Goal: Task Accomplishment & Management: Manage account settings

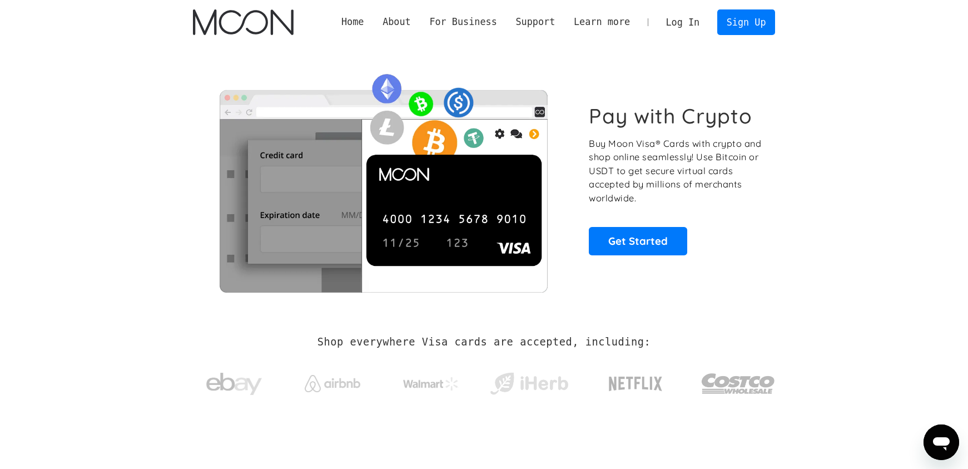
click at [675, 17] on link "Log In" at bounding box center [683, 22] width 52 height 24
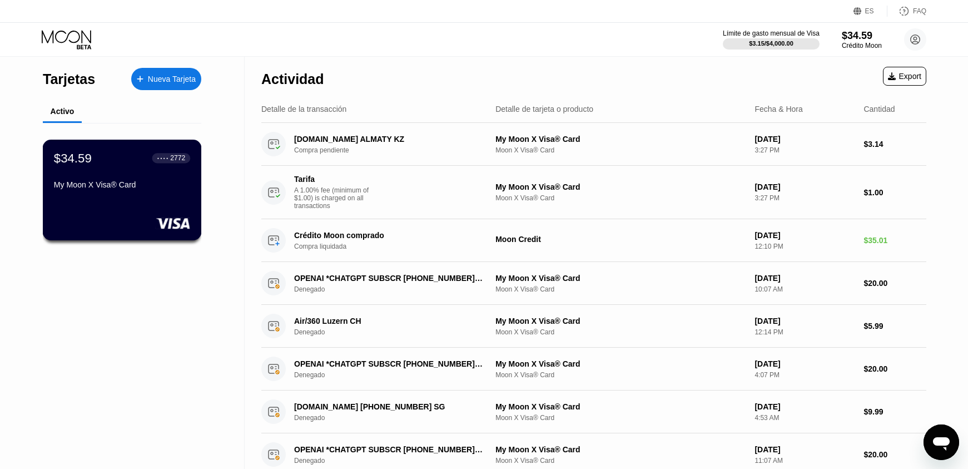
click at [142, 183] on div "My Moon X Visa® Card" at bounding box center [122, 184] width 136 height 9
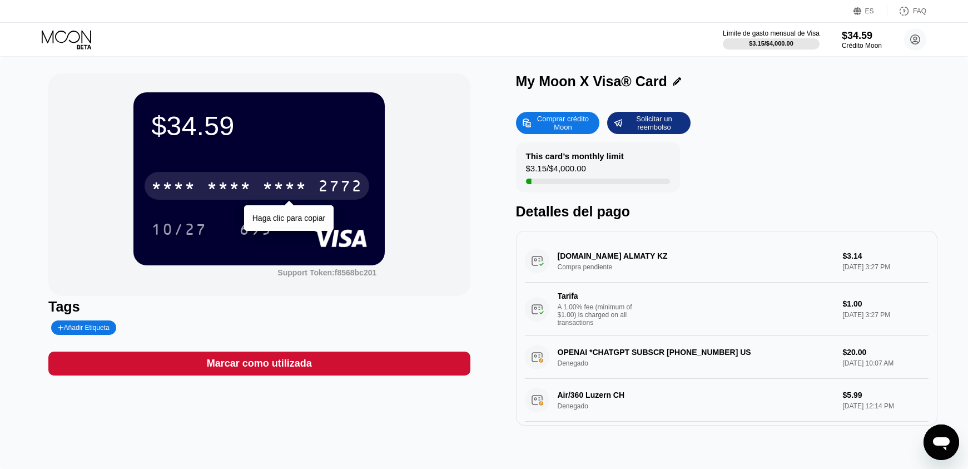
click at [338, 187] on div "2772" at bounding box center [340, 188] width 44 height 18
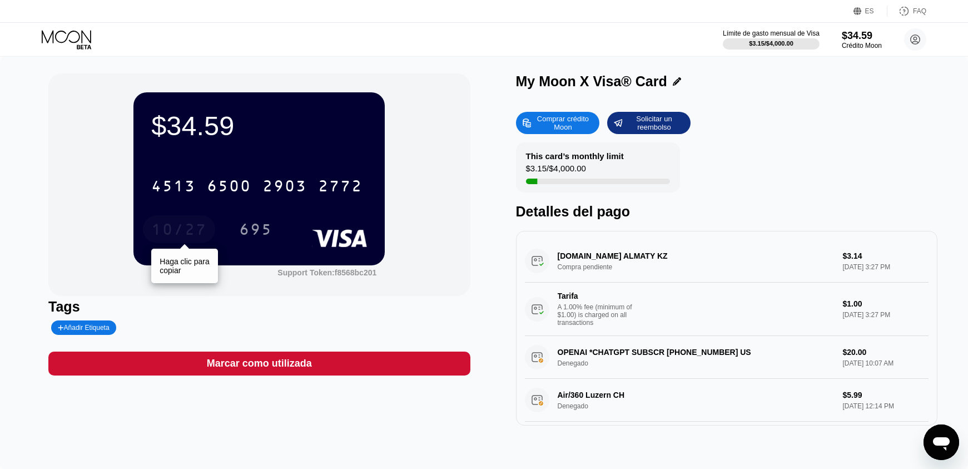
click at [189, 230] on div "10/27" at bounding box center [179, 231] width 56 height 18
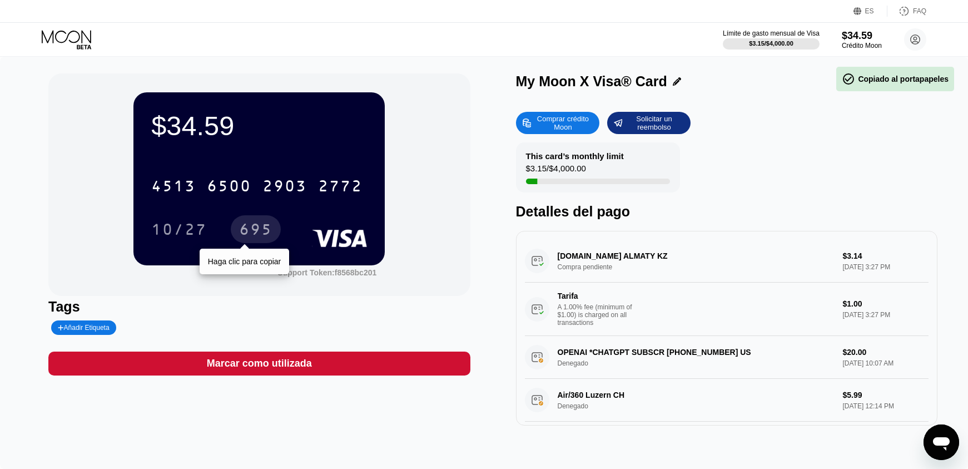
click at [271, 219] on div "695" at bounding box center [256, 229] width 50 height 28
